Goal: Check status: Check status

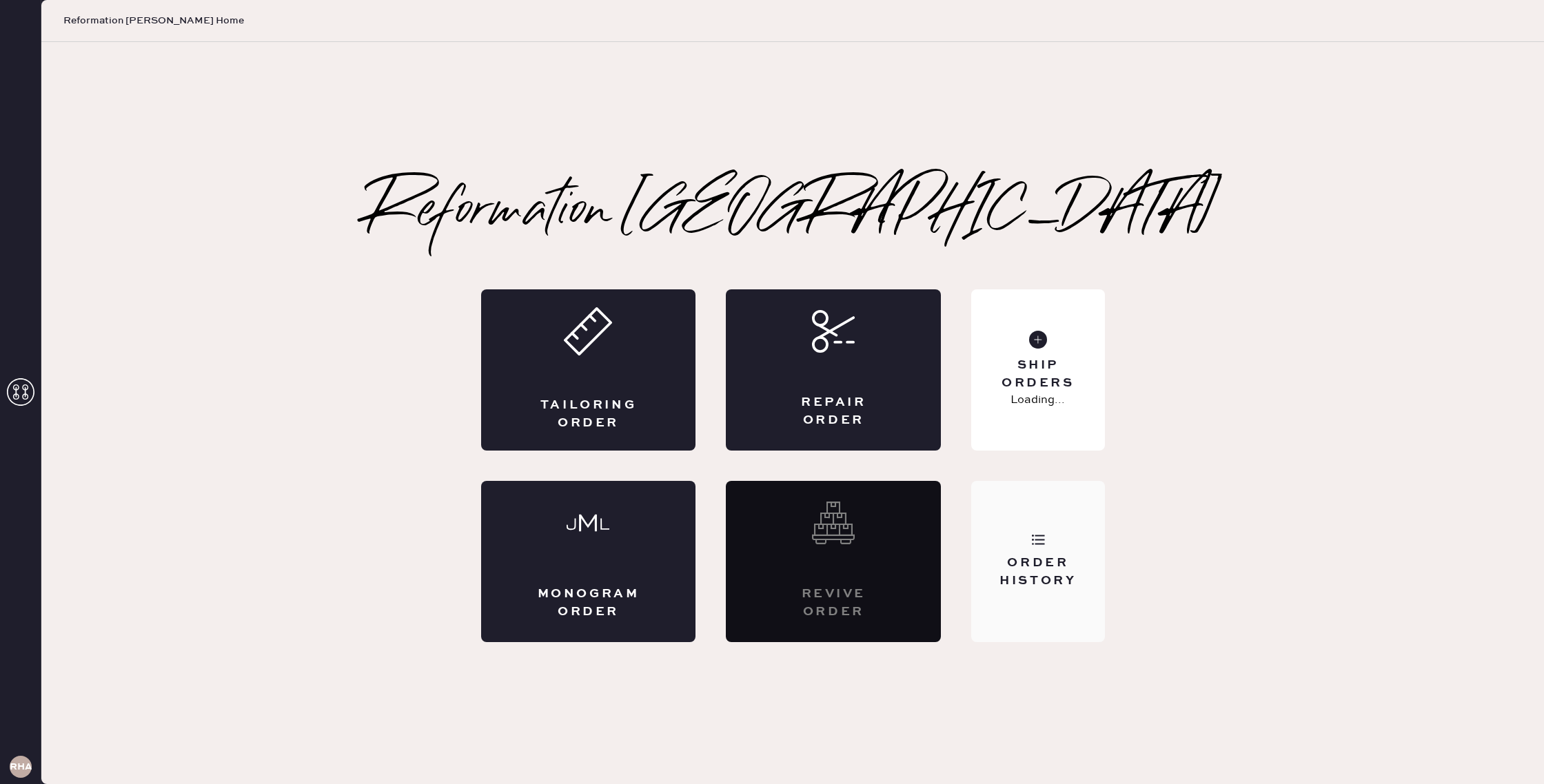
click at [1073, 641] on div "Order History" at bounding box center [1037, 561] width 133 height 161
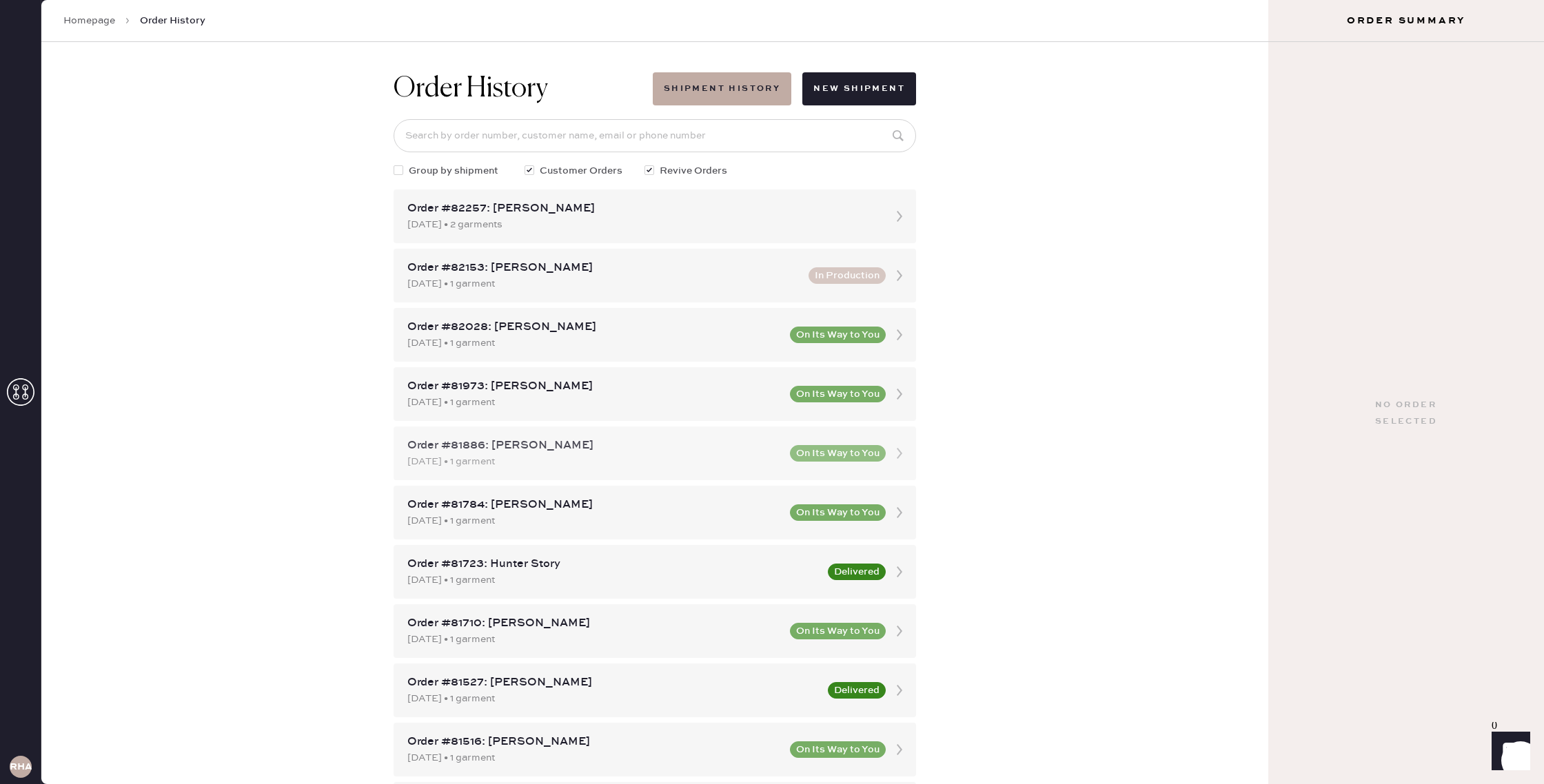
click at [715, 447] on div "Order #81886: [PERSON_NAME]" at bounding box center [594, 446] width 374 height 16
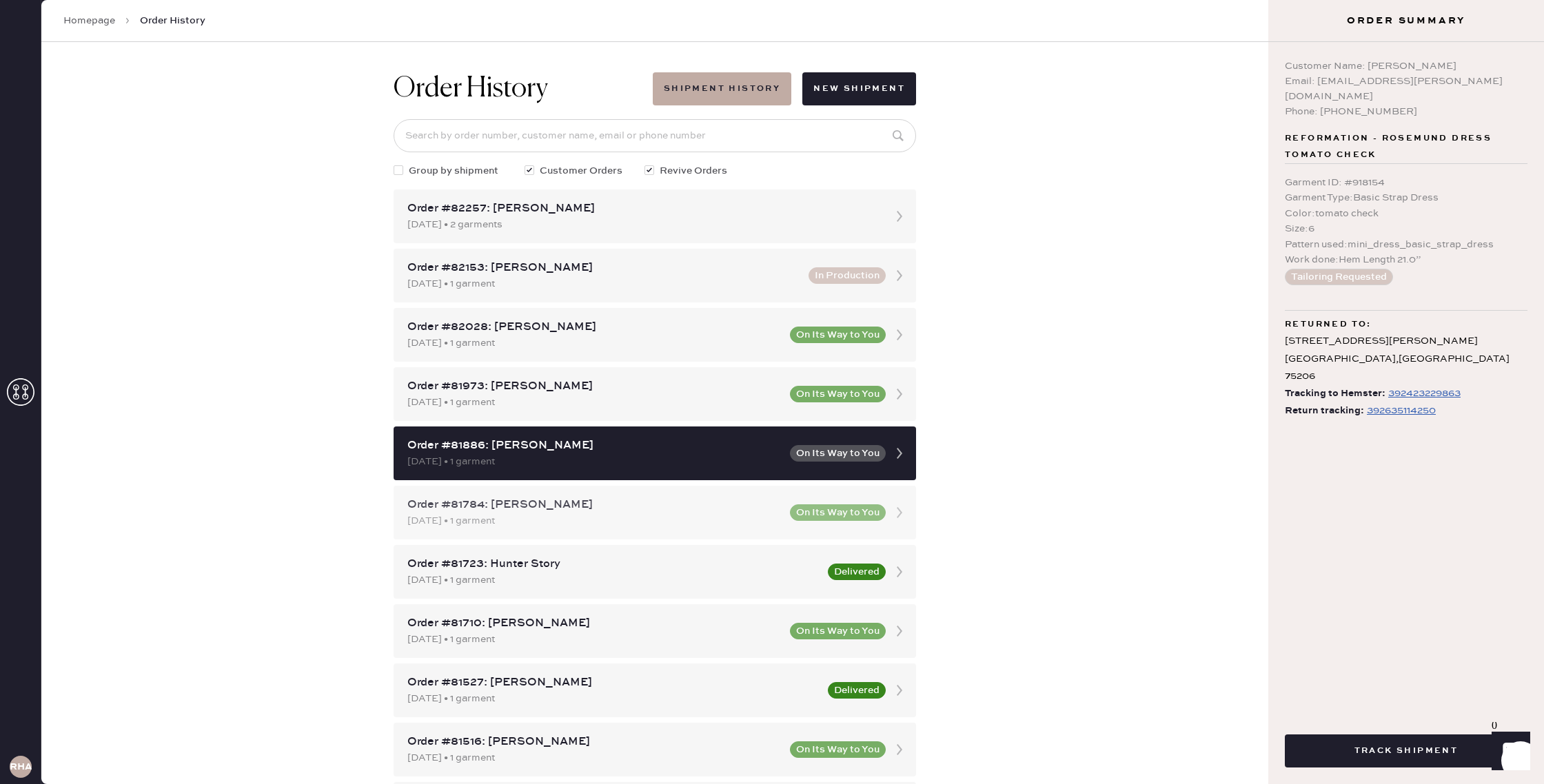
click at [736, 521] on div "[DATE] • 1 garment" at bounding box center [594, 521] width 374 height 15
